Goal: Obtain resource: Download file/media

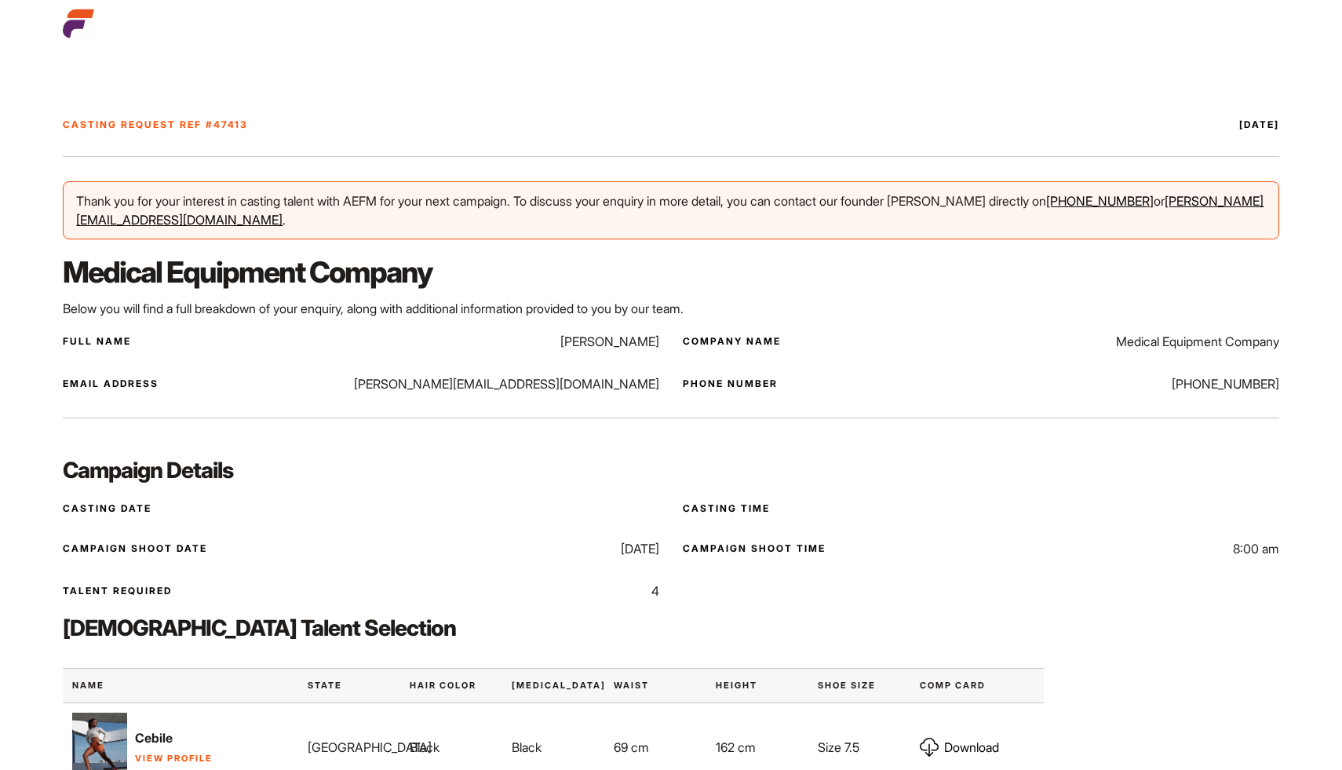
scroll to position [4, 0]
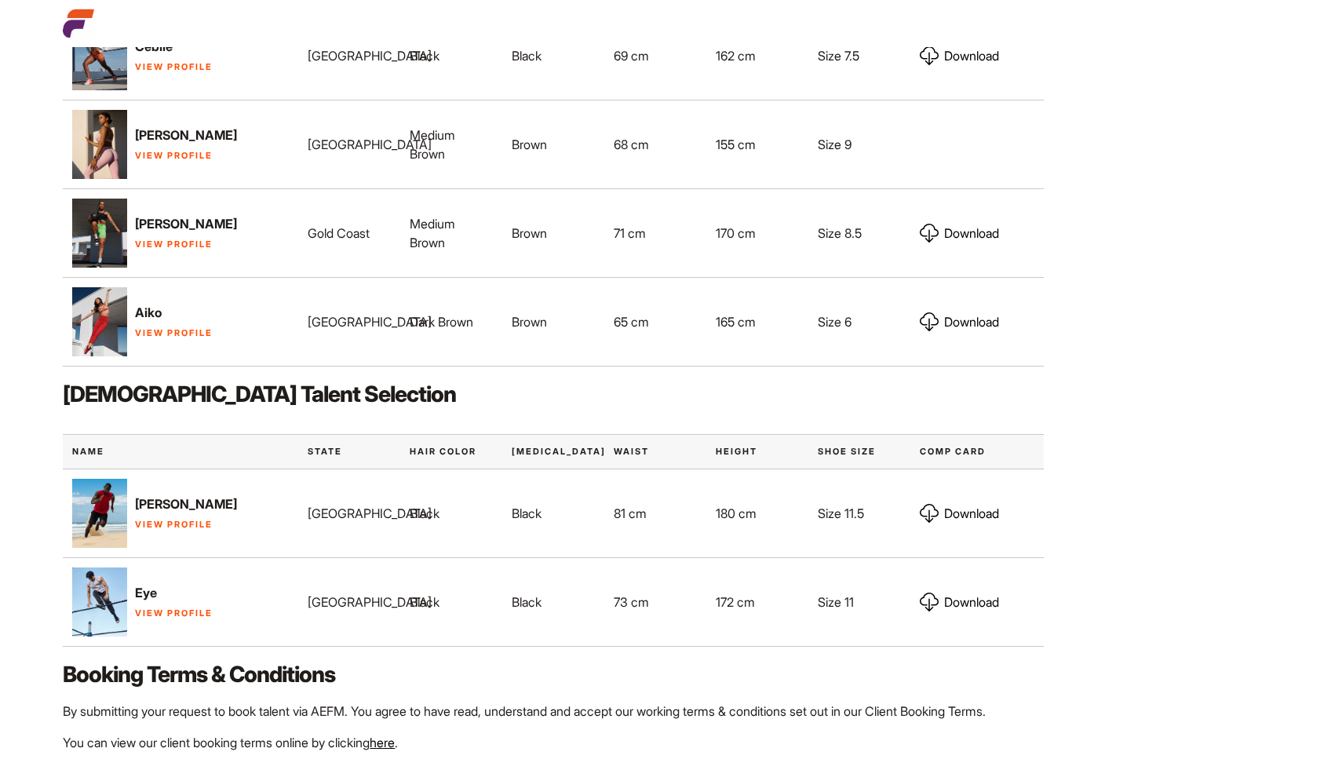
scroll to position [792, 0]
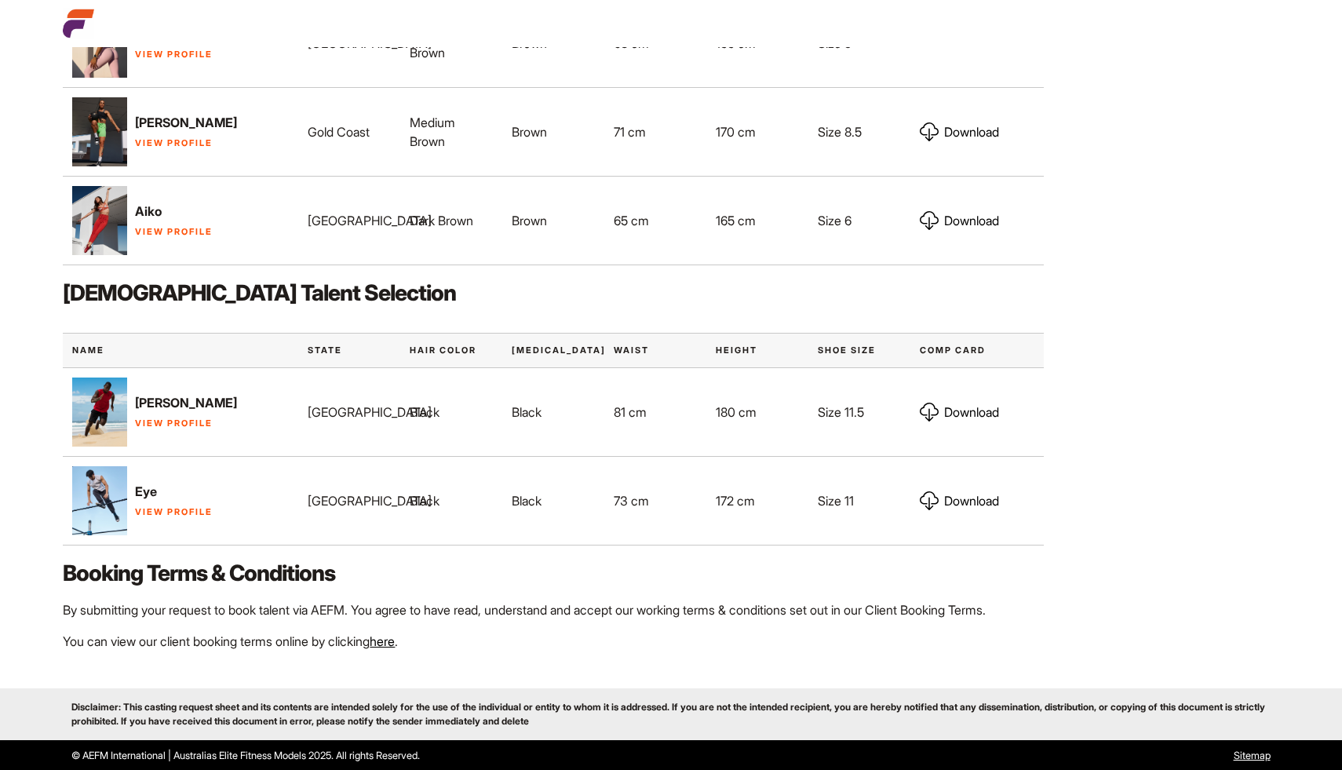
click at [395, 638] on link "here" at bounding box center [382, 641] width 25 height 16
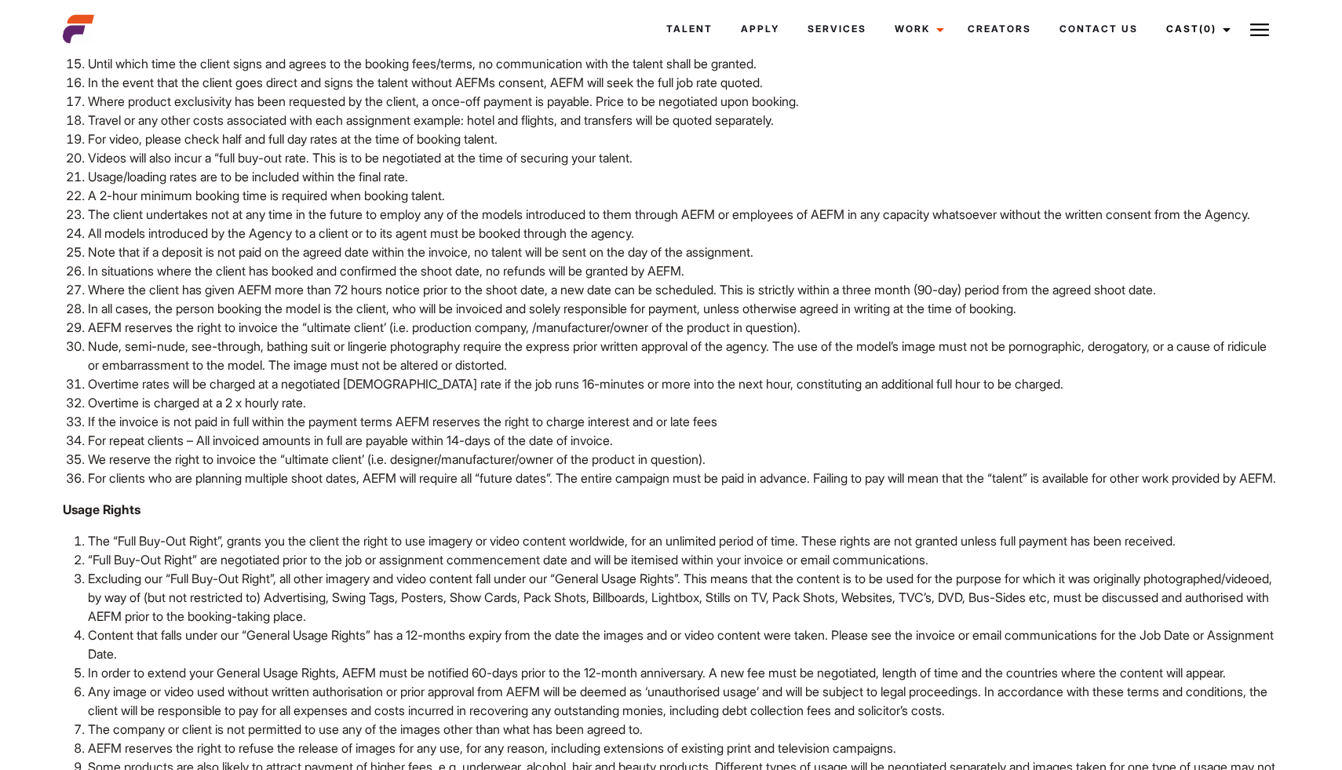
scroll to position [504, 0]
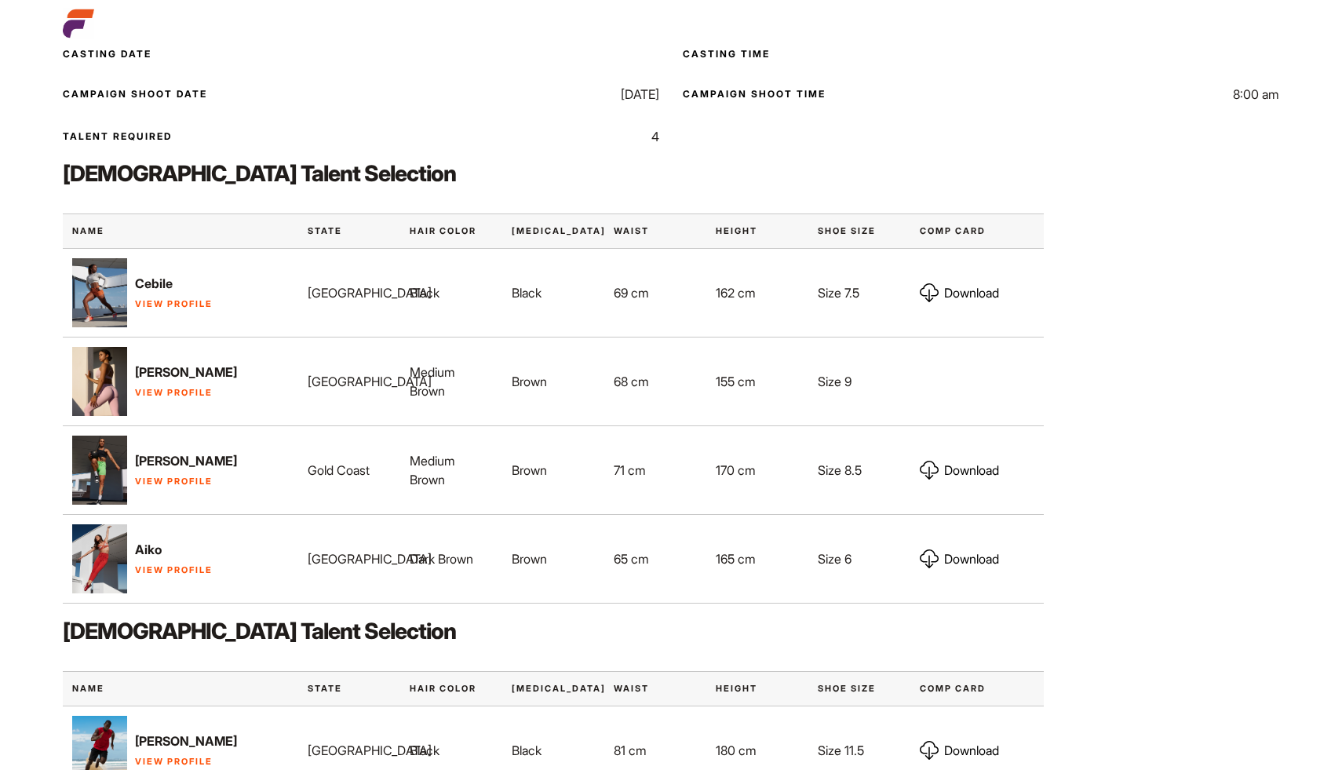
scroll to position [456, 0]
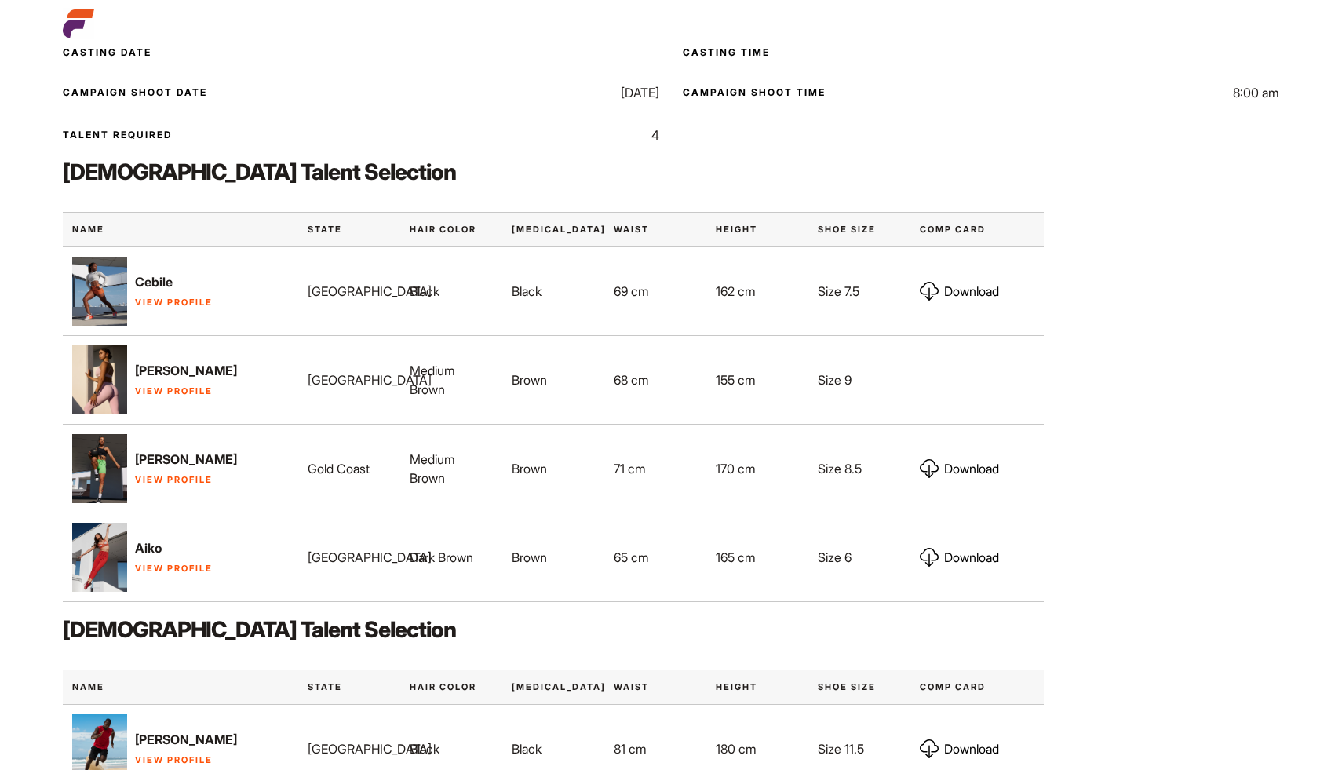
click at [950, 291] on link "Download" at bounding box center [959, 291] width 79 height 19
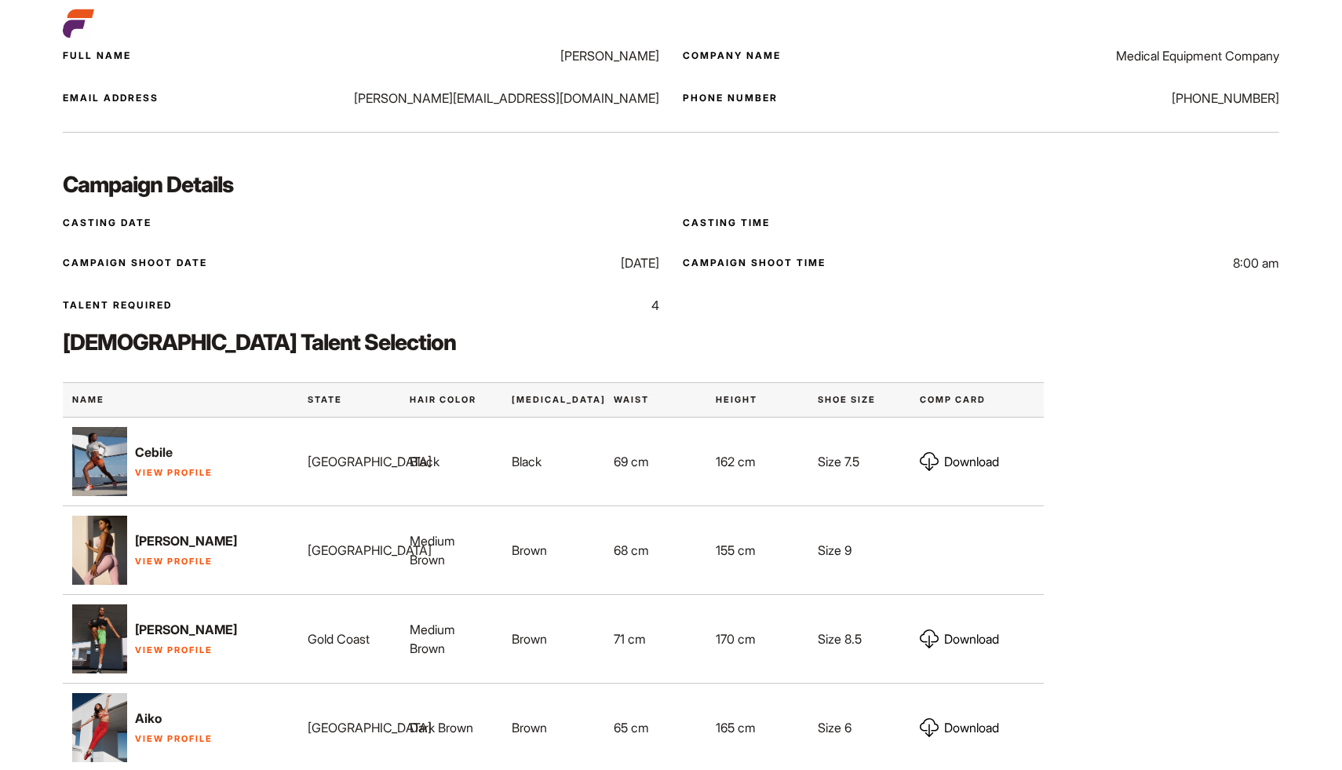
scroll to position [0, 0]
